Goal: Task Accomplishment & Management: Complete application form

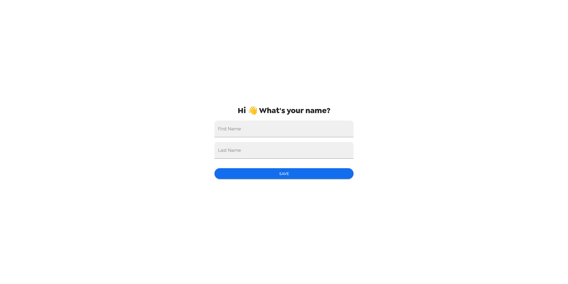
click at [229, 133] on input "First Name" at bounding box center [284, 128] width 139 height 17
type input "Emma"
click at [229, 147] on div "Last Name" at bounding box center [284, 150] width 139 height 17
type input "Dupaquier"
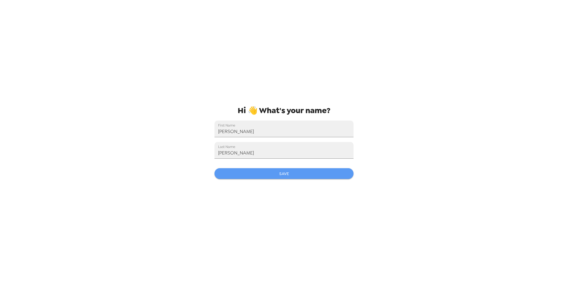
click at [237, 172] on button "Save" at bounding box center [284, 173] width 139 height 11
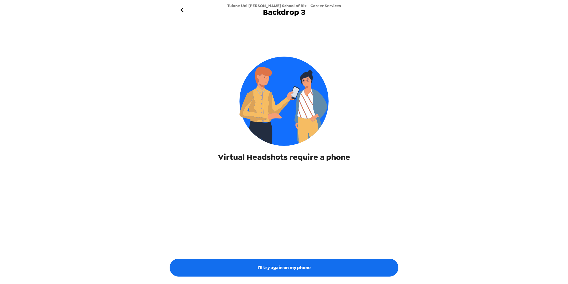
click at [289, 262] on button "I'll try again on my phone" at bounding box center [284, 267] width 229 height 18
